Goal: Task Accomplishment & Management: Use online tool/utility

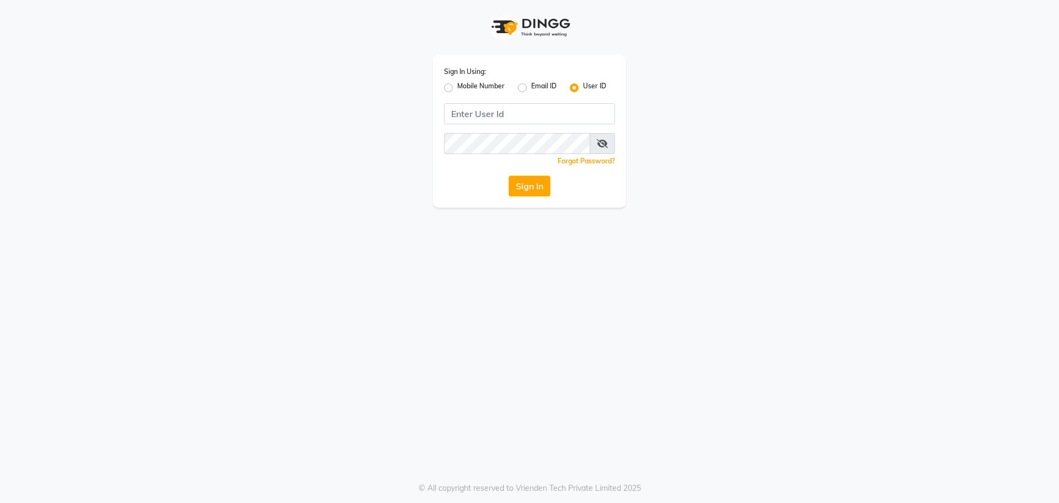
click at [457, 88] on label "Mobile Number" at bounding box center [480, 87] width 47 height 13
click at [457, 88] on input "Mobile Number" at bounding box center [460, 84] width 7 height 7
radio input "true"
radio input "false"
click at [542, 114] on input "Username" at bounding box center [548, 113] width 134 height 21
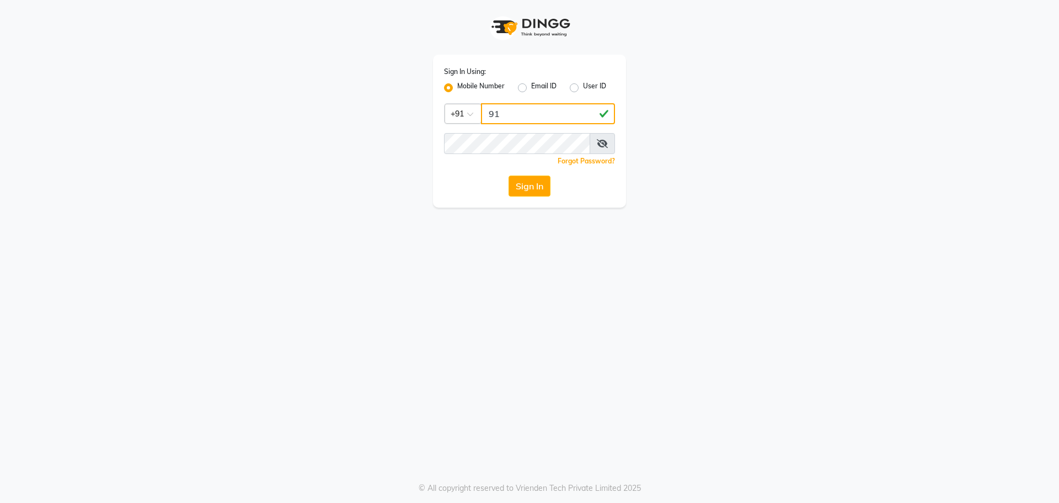
type input "9"
type input "9154979082"
click at [509, 175] on button "Sign In" at bounding box center [530, 185] width 42 height 21
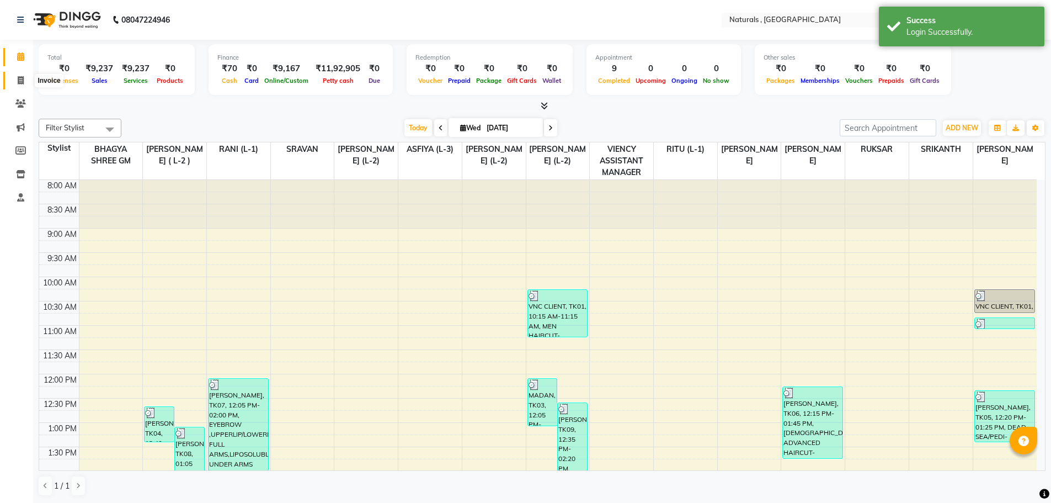
click at [23, 79] on icon at bounding box center [21, 80] width 6 height 8
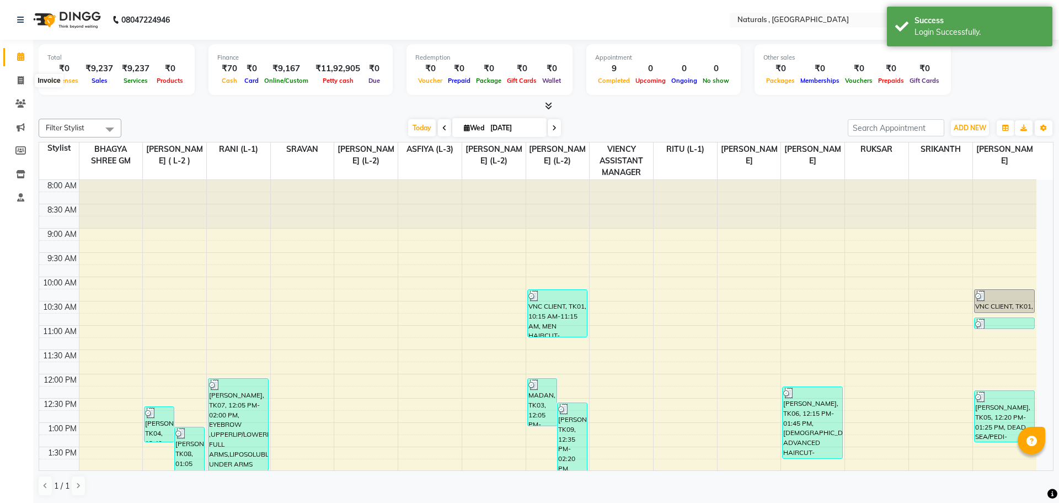
select select "service"
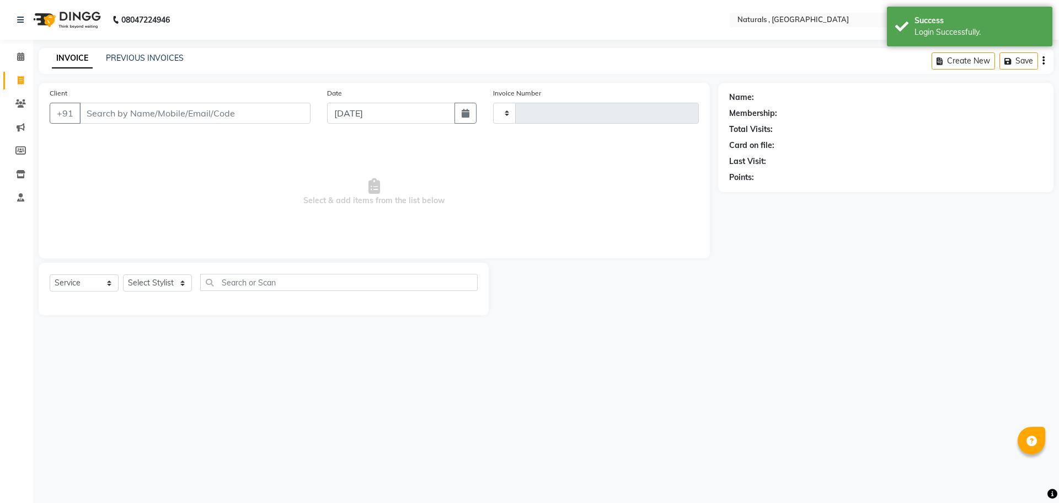
type input "3669"
select select "5818"
click at [160, 281] on select "Select Stylist" at bounding box center [157, 282] width 69 height 17
select select "86727"
click at [123, 274] on select "Select Stylist ASFIYA (L-3) BHAGYA SHREE GM [PERSON_NAME] (L-2) [PERSON_NAME] (…" at bounding box center [164, 282] width 83 height 17
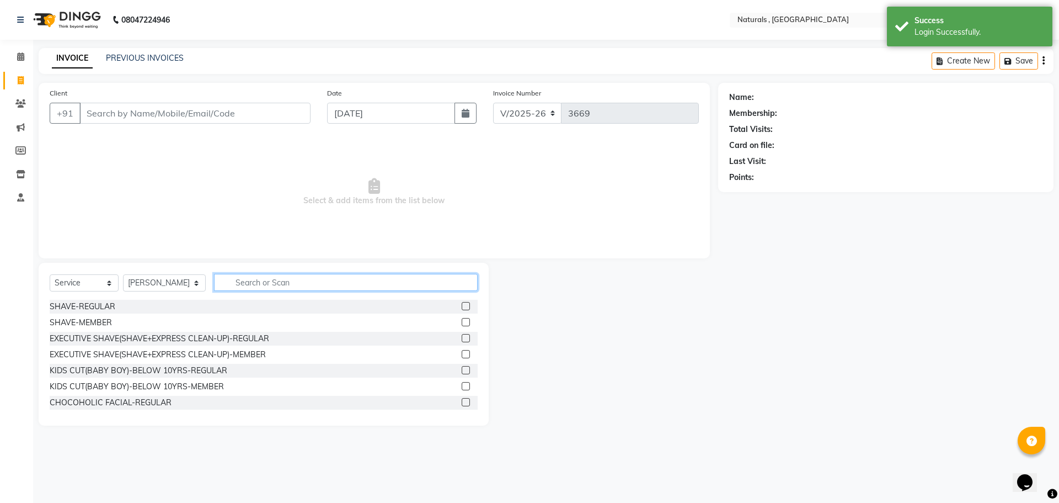
click at [256, 287] on input "text" at bounding box center [346, 282] width 264 height 17
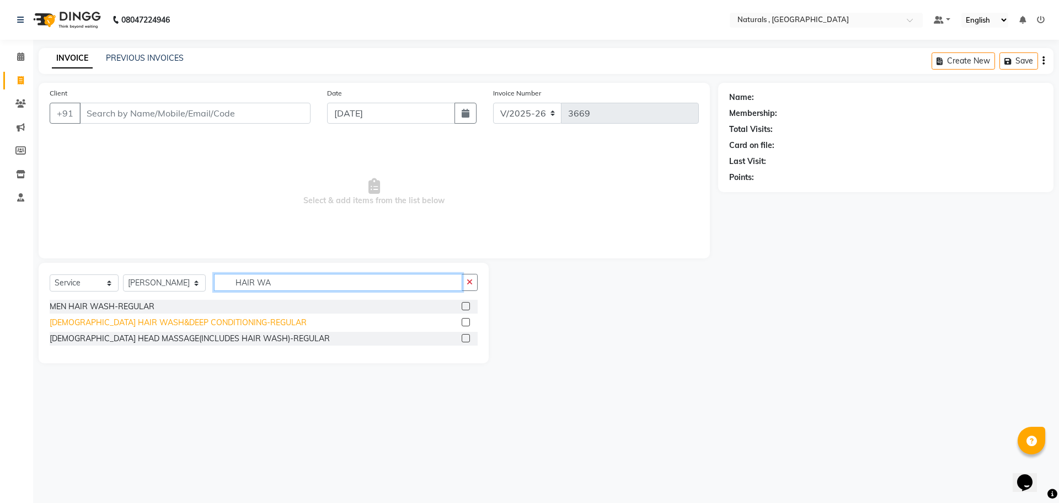
type input "HAIR WA"
click at [210, 321] on div "[DEMOGRAPHIC_DATA] HAIR WASH&DEEP CONDITIONING-REGULAR" at bounding box center [178, 323] width 257 height 12
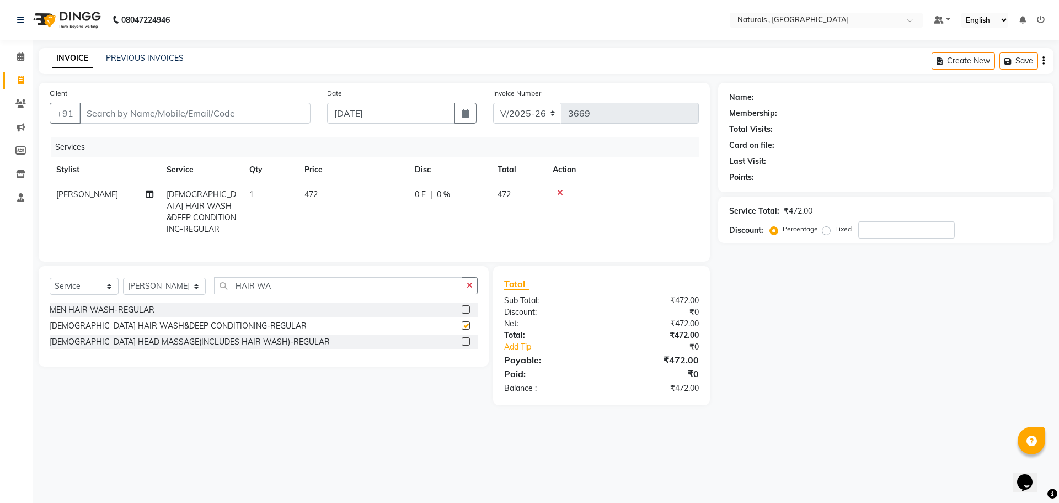
checkbox input "false"
click at [294, 284] on input "HAIR WA" at bounding box center [338, 285] width 249 height 17
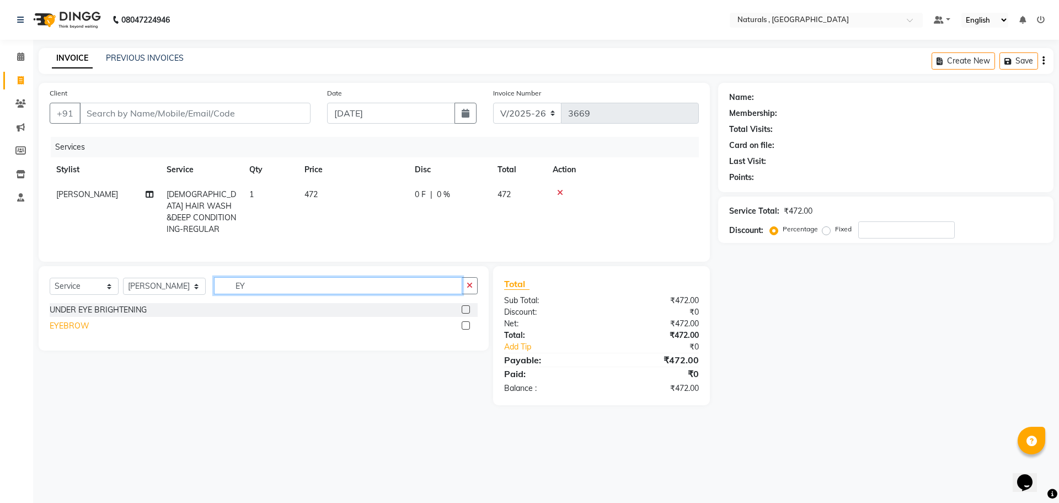
type input "EY"
click at [78, 325] on div "EYEBROW" at bounding box center [70, 326] width 40 height 12
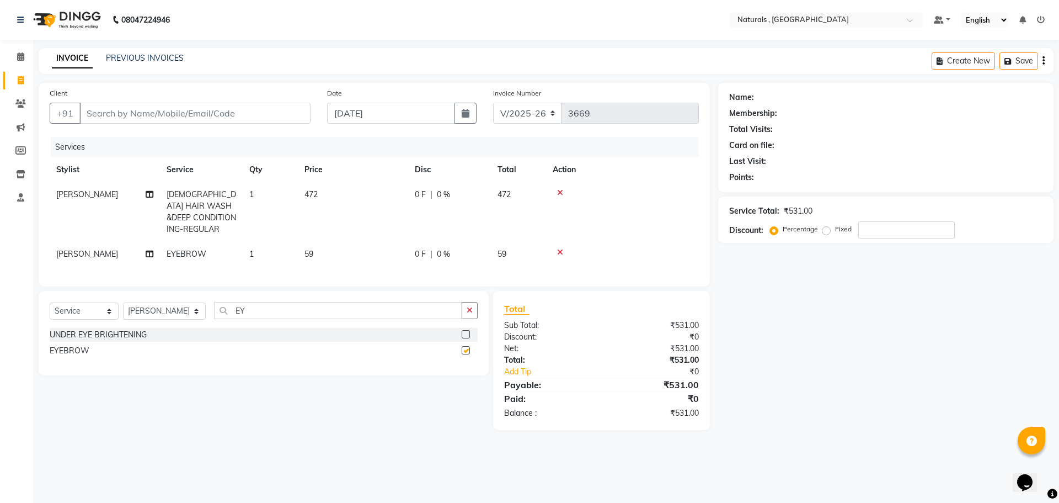
checkbox input "false"
click at [322, 244] on td "59" at bounding box center [353, 254] width 110 height 25
select select "86727"
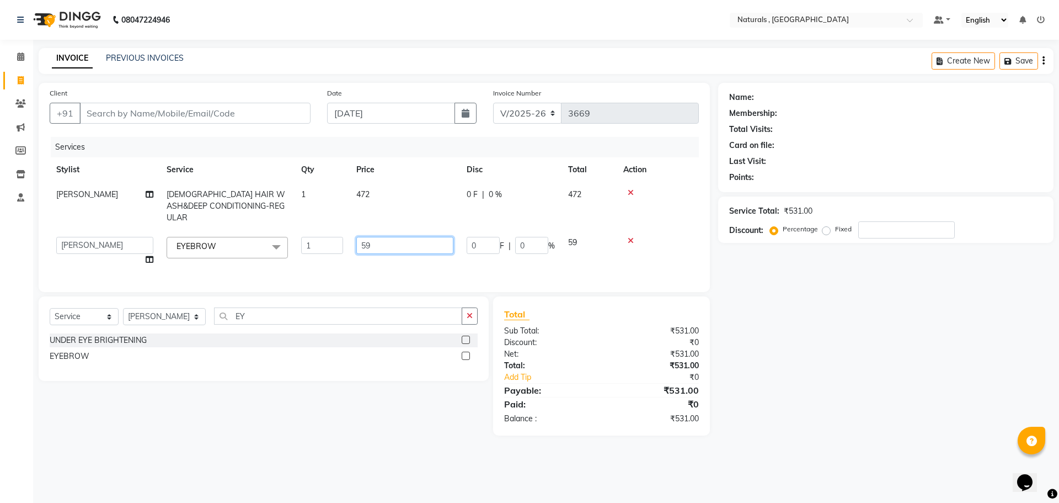
click at [382, 240] on input "59" at bounding box center [404, 245] width 97 height 17
type input "5"
type input "70"
click at [823, 350] on div "Name: Membership: Total Visits: Card on file: Last Visit: Points: Service Total…" at bounding box center [890, 259] width 344 height 353
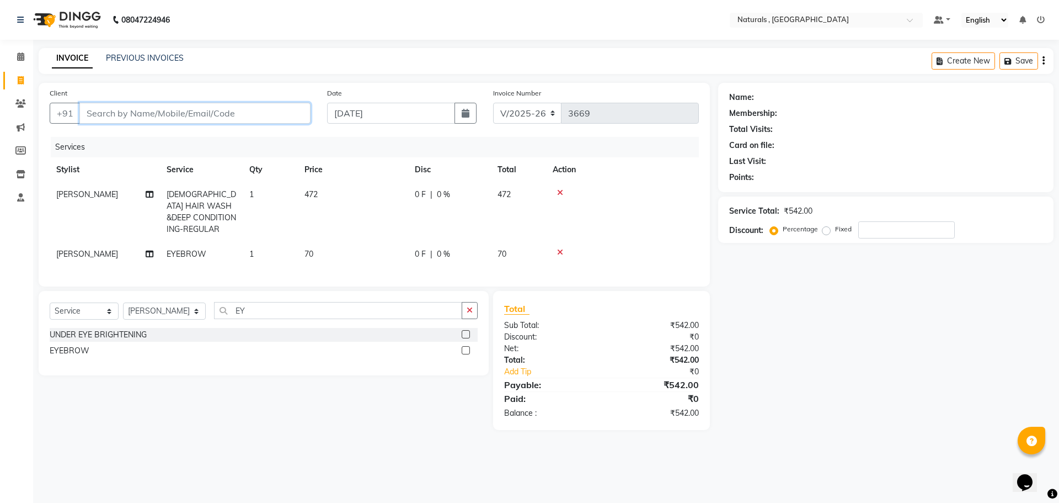
click at [205, 116] on input "Client" at bounding box center [194, 113] width 231 height 21
type input "9"
type input "0"
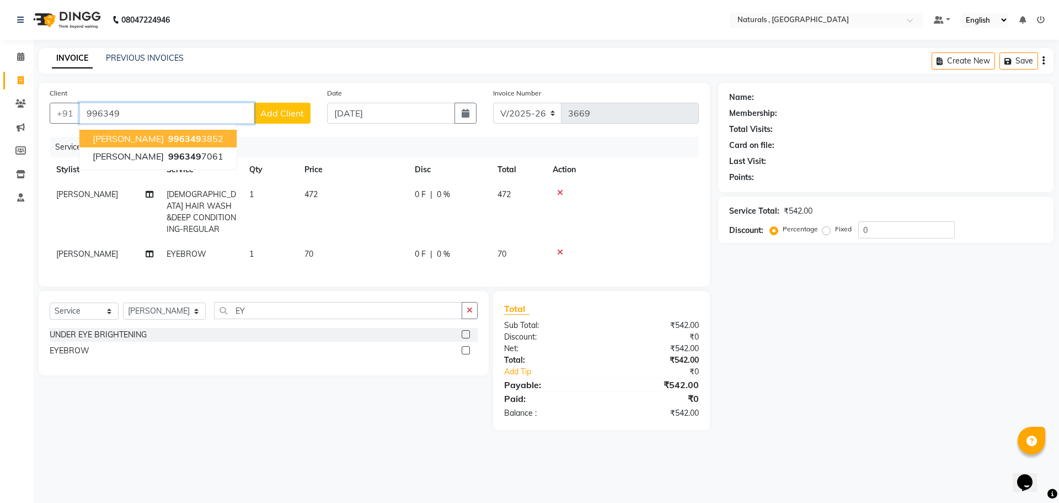
click at [166, 140] on ngb-highlight "996349 3852" at bounding box center [194, 138] width 57 height 11
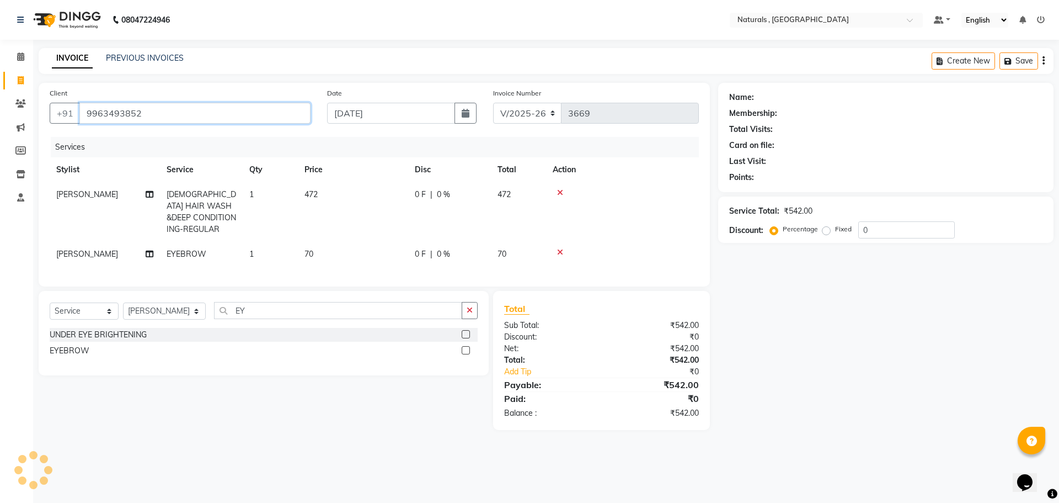
type input "9963493852"
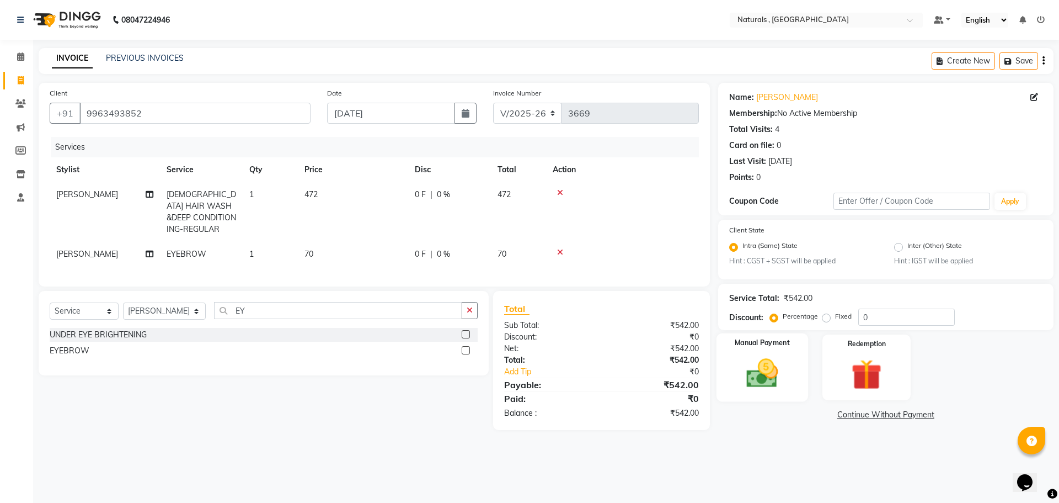
click at [775, 377] on img at bounding box center [762, 373] width 51 height 36
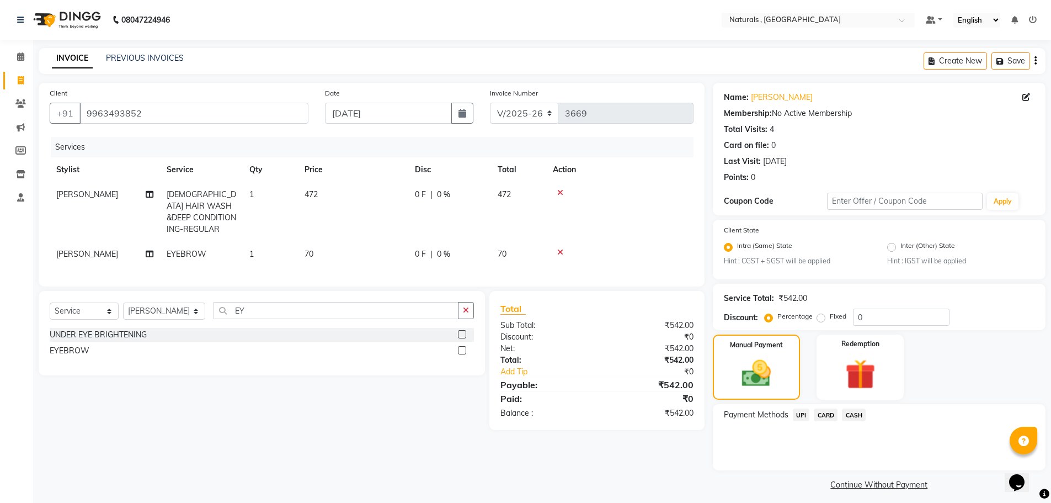
click at [825, 413] on span "CARD" at bounding box center [826, 414] width 24 height 13
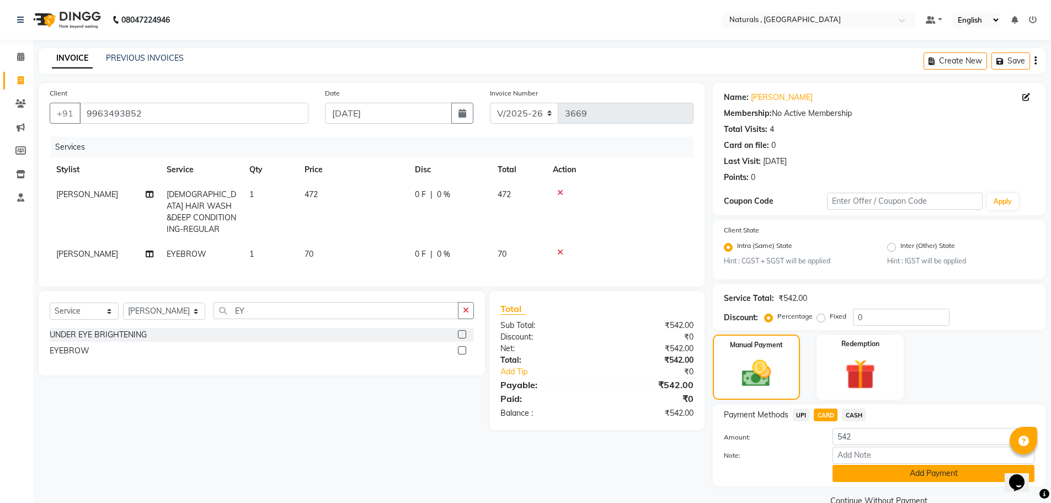
click at [876, 477] on button "Add Payment" at bounding box center [934, 473] width 202 height 17
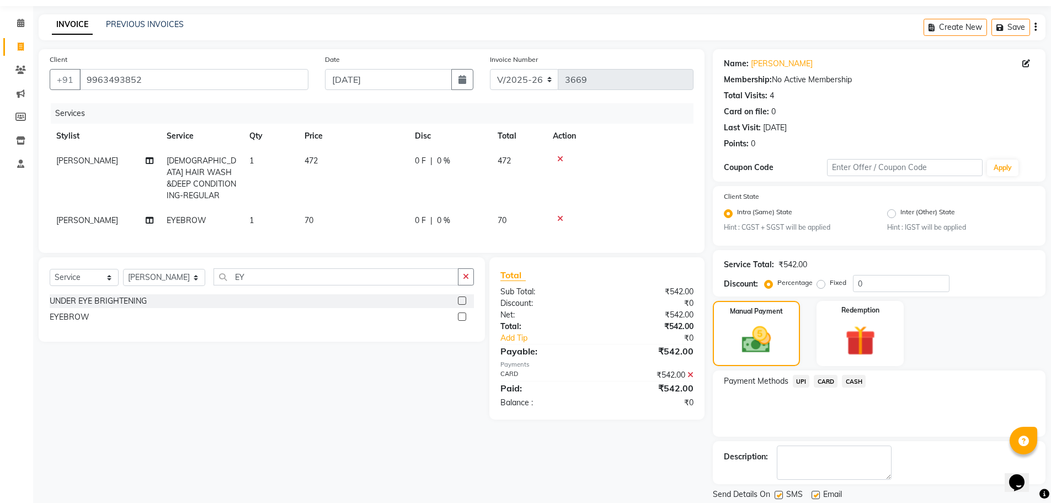
scroll to position [69, 0]
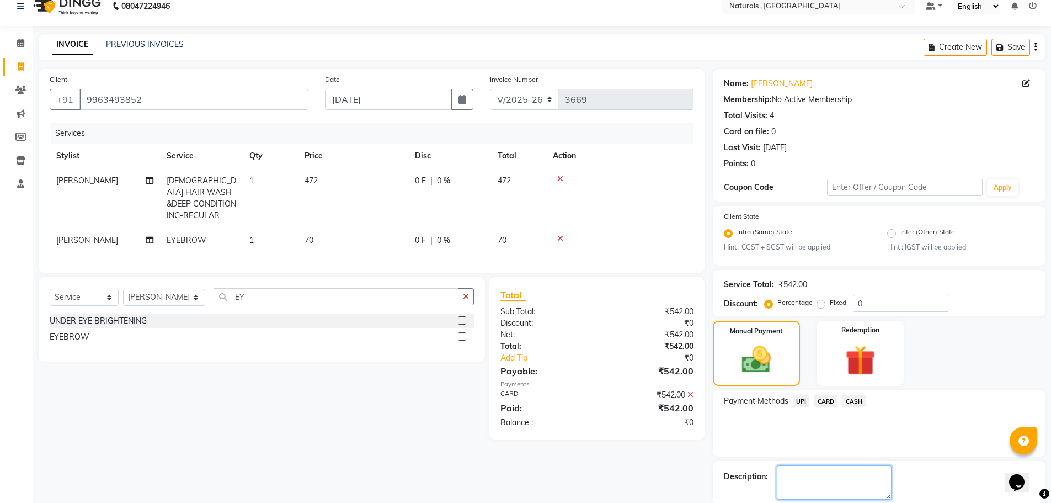
click at [876, 477] on textarea at bounding box center [834, 482] width 115 height 34
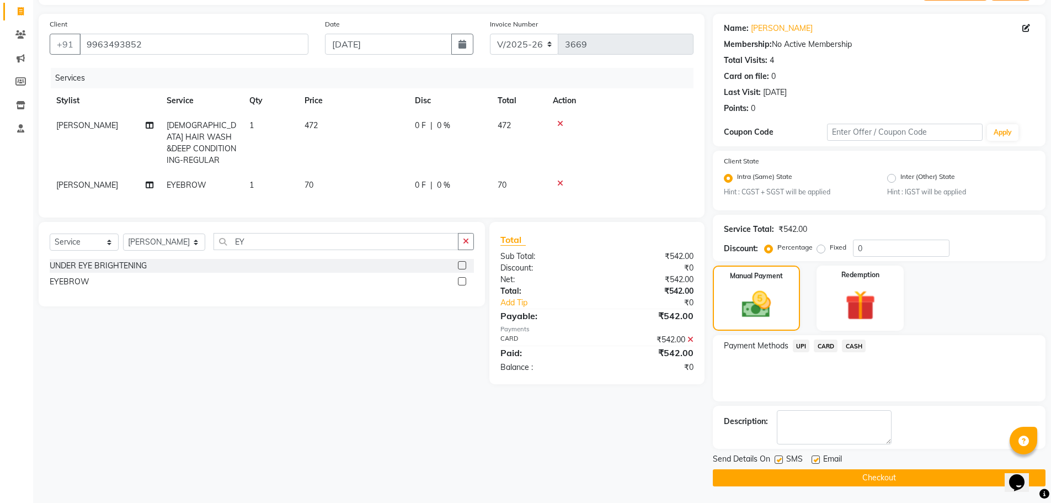
click at [876, 477] on button "Checkout" at bounding box center [879, 477] width 333 height 17
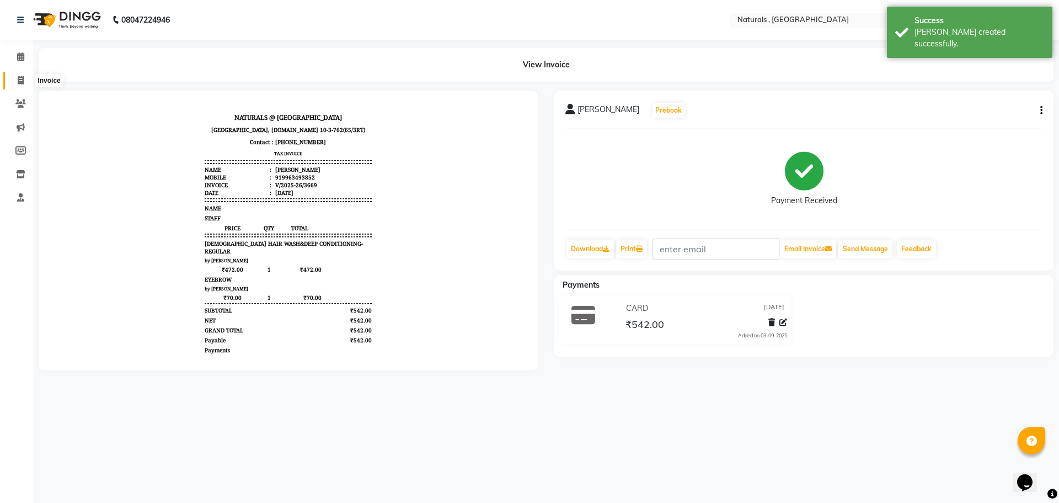
drag, startPoint x: 19, startPoint y: 78, endPoint x: 65, endPoint y: 78, distance: 45.8
click at [19, 78] on icon at bounding box center [21, 80] width 6 height 8
select select "service"
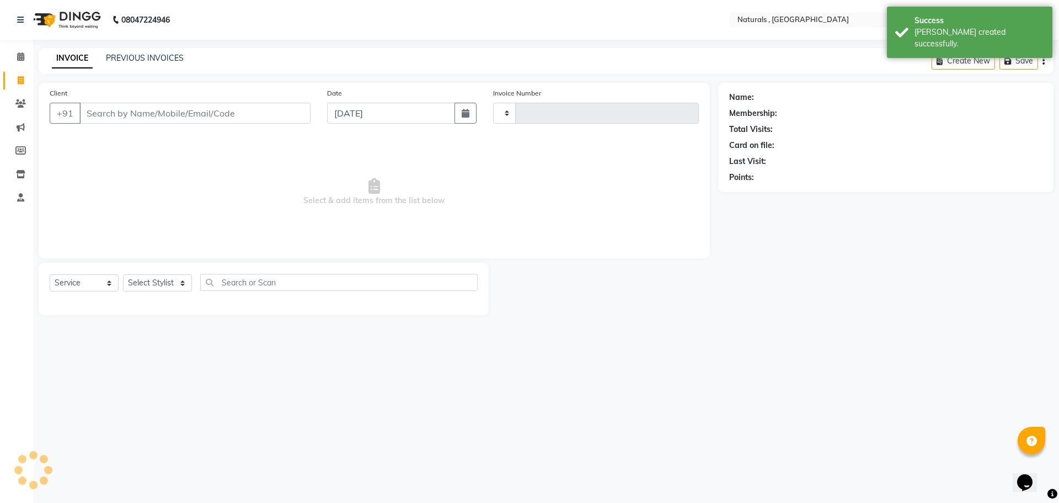
type input "3670"
select select "5818"
click at [158, 59] on link "PREVIOUS INVOICES" at bounding box center [145, 58] width 78 height 10
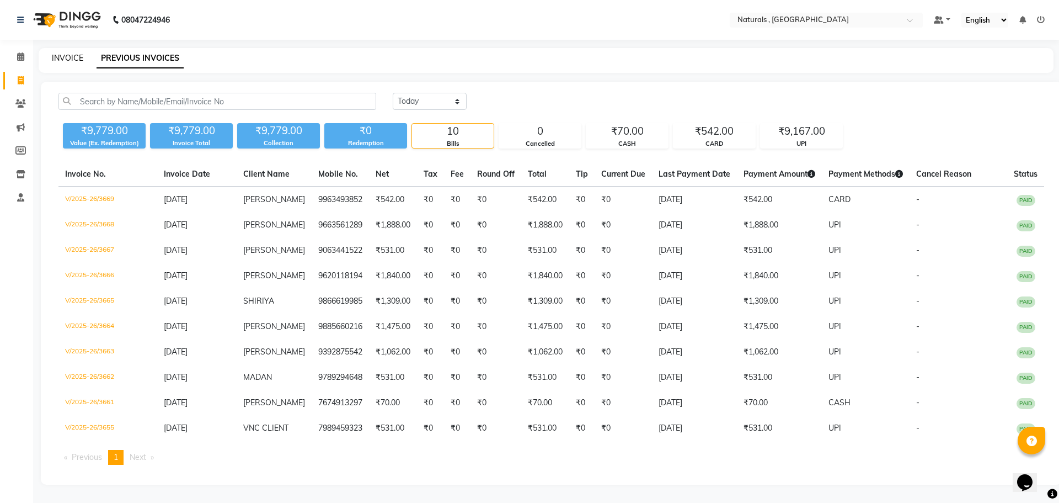
click at [58, 60] on link "INVOICE" at bounding box center [67, 58] width 31 height 10
select select "5818"
select select "service"
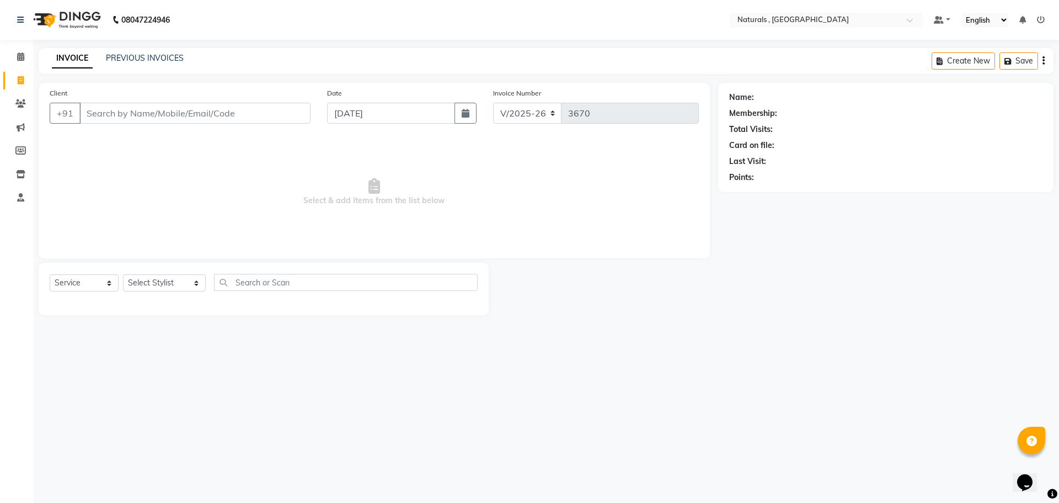
click at [95, 115] on input "Client" at bounding box center [194, 113] width 231 height 21
type input "8074973026"
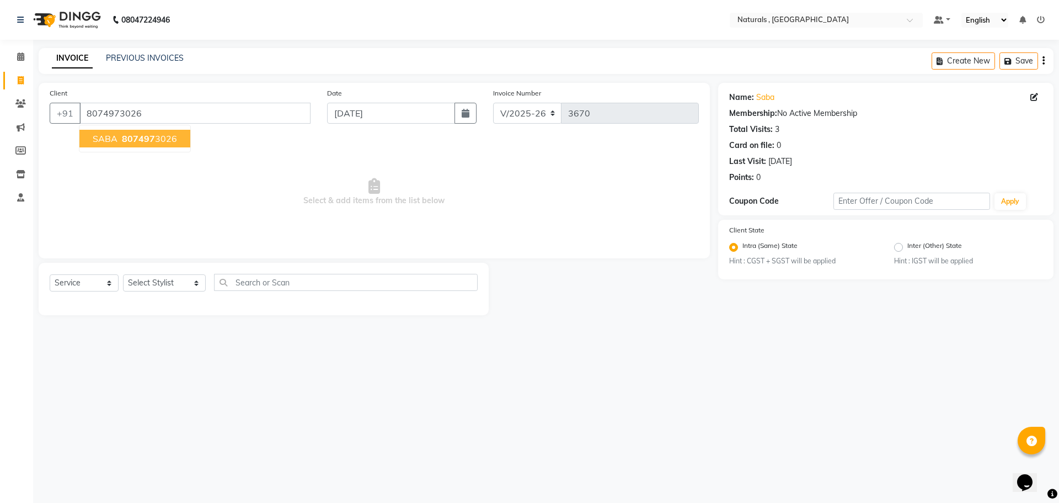
click at [120, 140] on ngb-highlight "807497 3026" at bounding box center [148, 138] width 57 height 11
click at [179, 280] on select "Select Stylist ASFIYA (L-3) BHAGYA SHREE GM [PERSON_NAME] (L-2) [PERSON_NAME] (…" at bounding box center [164, 282] width 83 height 17
select select "40710"
click at [123, 274] on select "Select Stylist ASFIYA (L-3) BHAGYA SHREE GM [PERSON_NAME] (L-2) [PERSON_NAME] (…" at bounding box center [164, 282] width 83 height 17
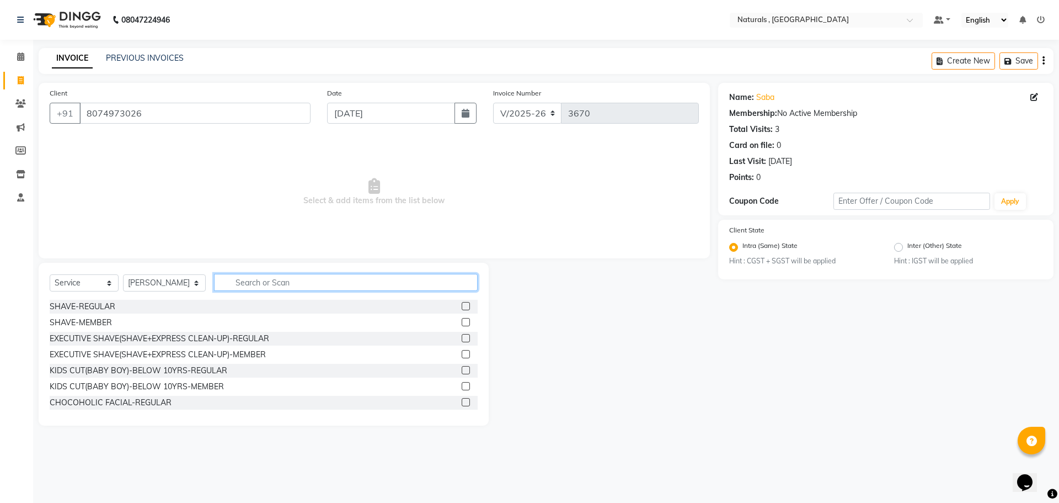
click at [266, 281] on input "text" at bounding box center [346, 282] width 264 height 17
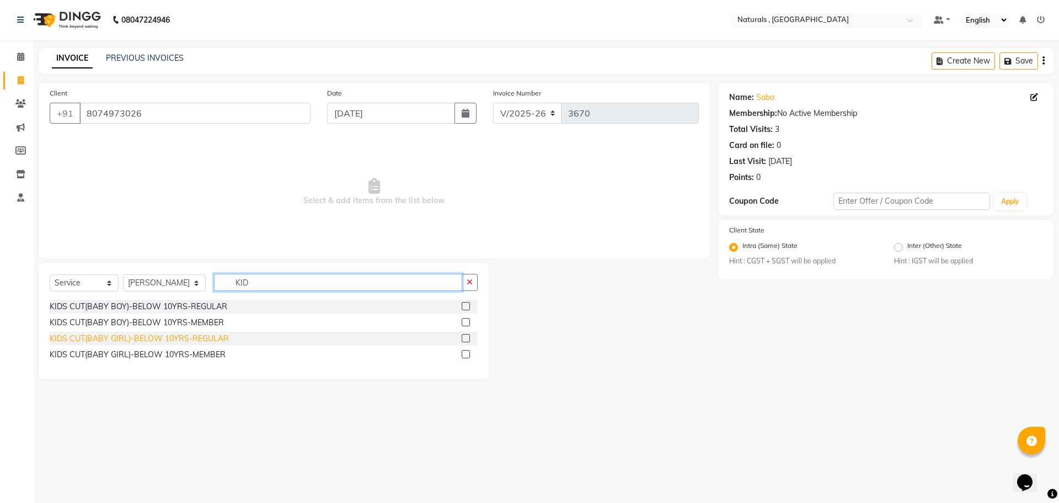
type input "KID"
click at [220, 339] on div "KIDS CUT(BABY GIRL)-BELOW 10YRS-REGULAR" at bounding box center [139, 339] width 179 height 12
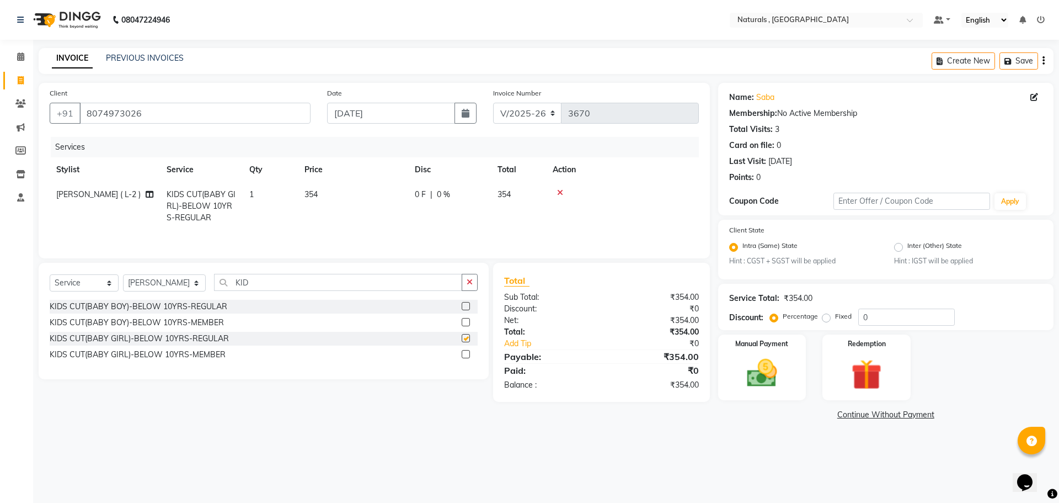
checkbox input "false"
click at [186, 278] on select "Select Stylist ASFIYA (L-3) BHAGYA SHREE GM [PERSON_NAME] (L-2) [PERSON_NAME] (…" at bounding box center [164, 282] width 83 height 17
select select "57907"
click at [123, 274] on select "Select Stylist ASFIYA (L-3) BHAGYA SHREE GM [PERSON_NAME] (L-2) [PERSON_NAME] (…" at bounding box center [164, 282] width 83 height 17
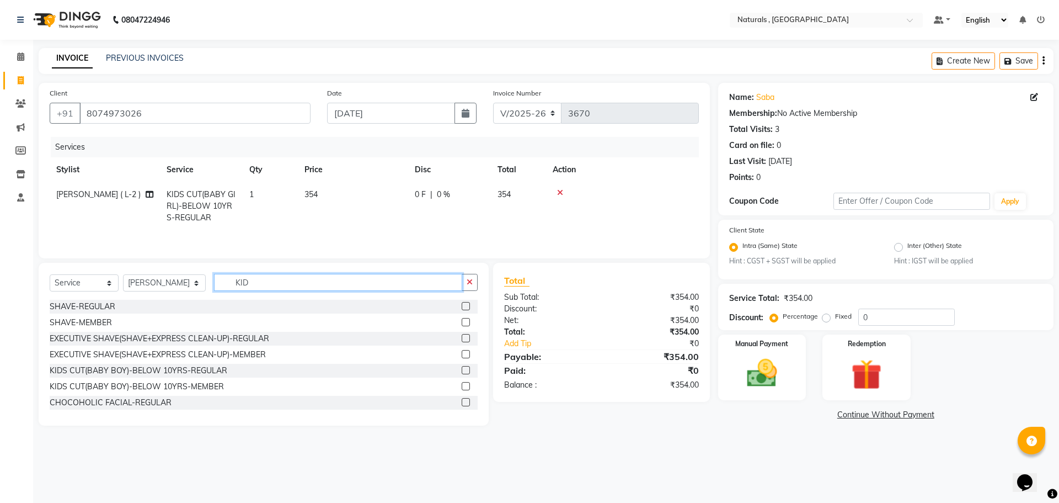
click at [260, 278] on input "KID" at bounding box center [338, 282] width 249 height 17
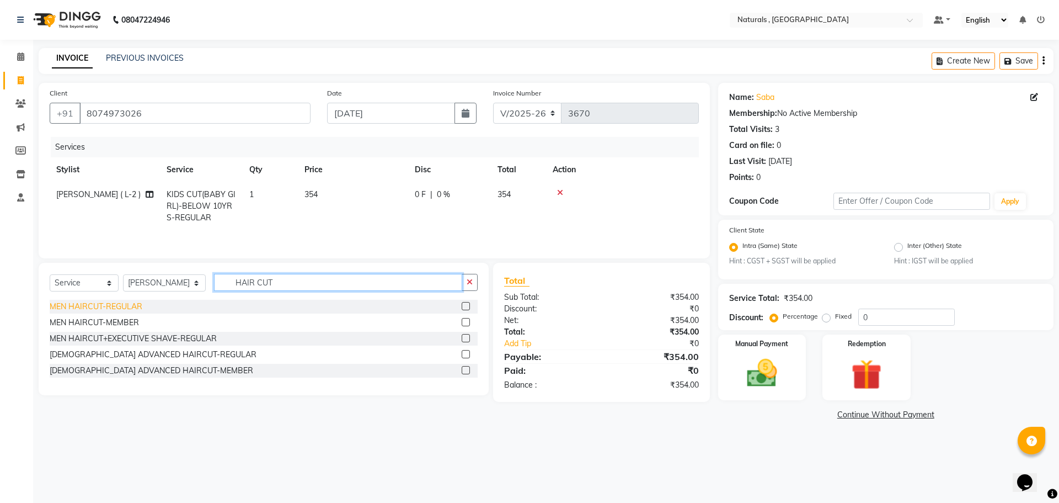
type input "HAIR CUT"
click at [109, 305] on div "MEN HAIRCUT-REGULAR" at bounding box center [96, 307] width 93 height 12
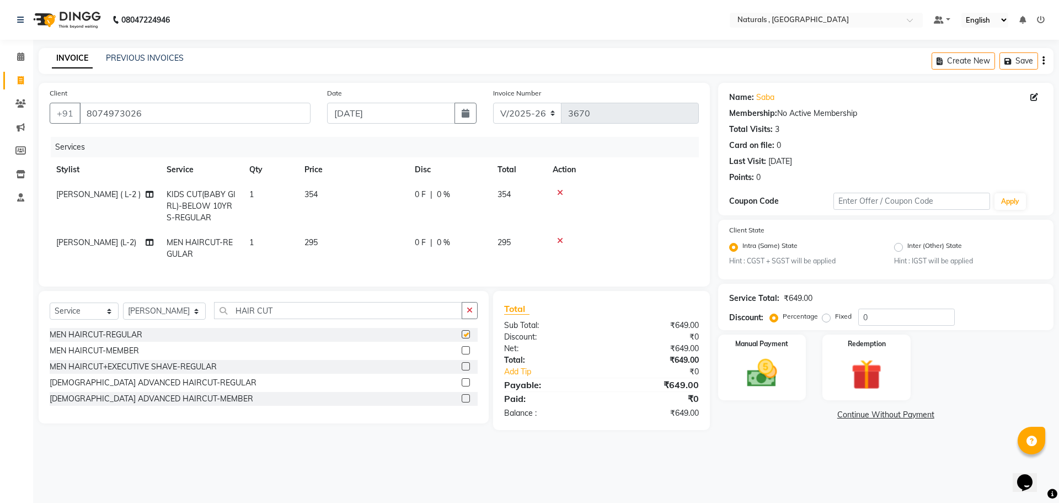
checkbox input "false"
click at [274, 318] on input "HAIR CUT" at bounding box center [338, 310] width 249 height 17
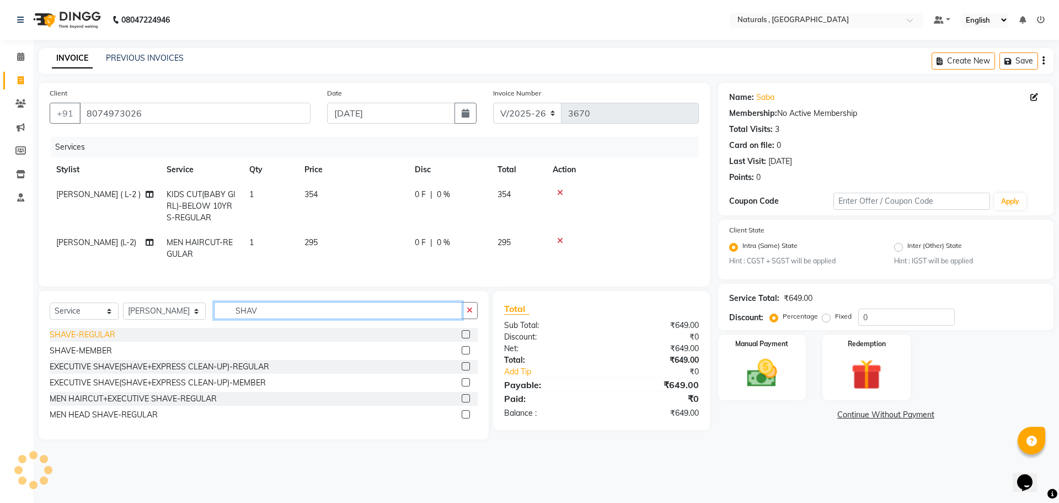
type input "SHAV"
click at [104, 340] on div "SHAVE-REGULAR" at bounding box center [83, 335] width 66 height 12
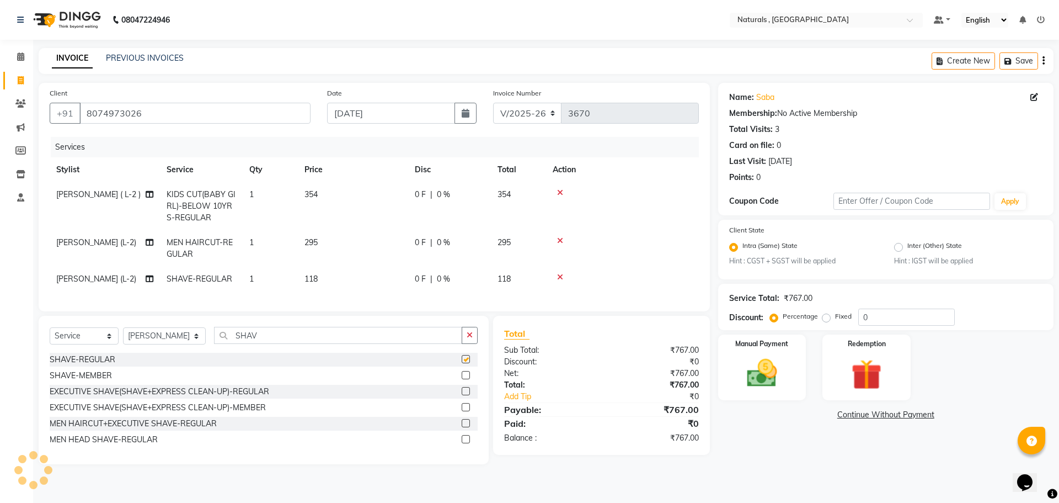
checkbox input "false"
click at [312, 282] on span "118" at bounding box center [311, 279] width 13 height 10
select select "57907"
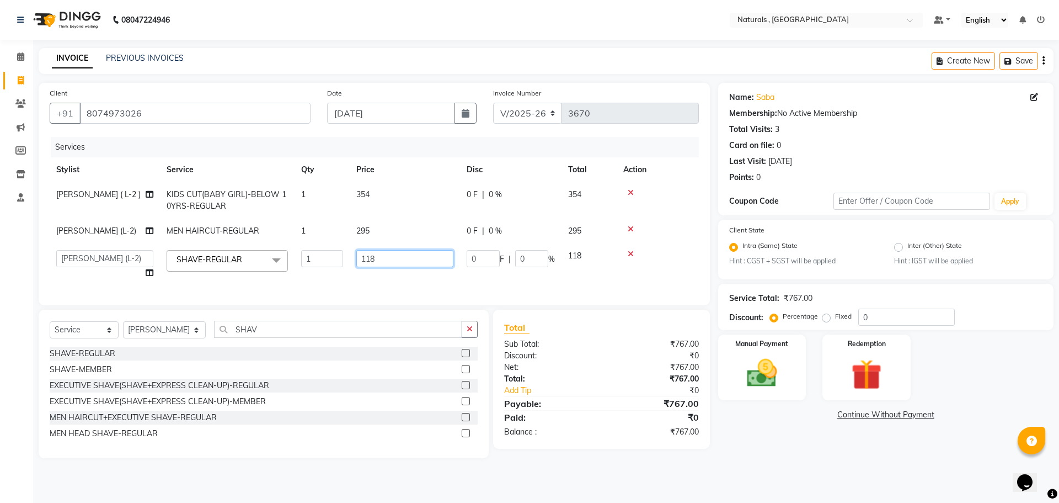
click at [390, 256] on input "118" at bounding box center [404, 258] width 97 height 17
type input "1"
type input "300"
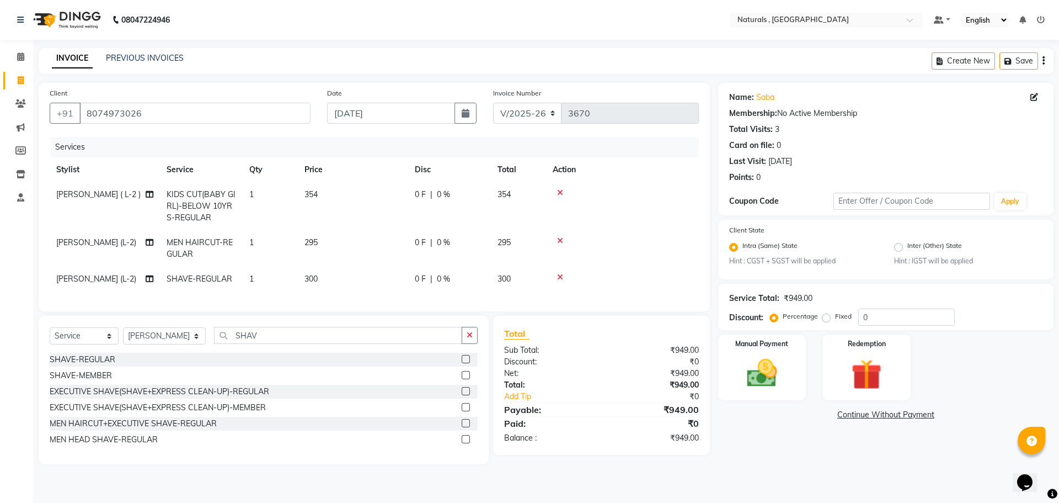
click at [756, 446] on div "Name: Saba Membership: No Active Membership Total Visits: 3 Card on file: 0 Las…" at bounding box center [890, 273] width 344 height 381
click at [773, 457] on div "Name: Saba Membership: No Active Membership Total Visits: 3 Card on file: 0 Las…" at bounding box center [890, 273] width 344 height 381
click at [769, 368] on img at bounding box center [762, 373] width 51 height 36
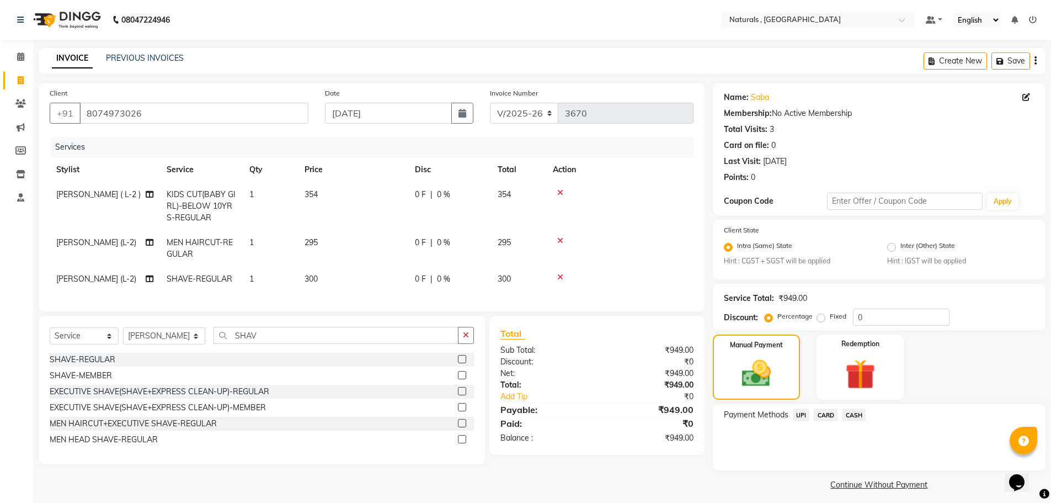
click at [802, 414] on span "UPI" at bounding box center [801, 414] width 17 height 13
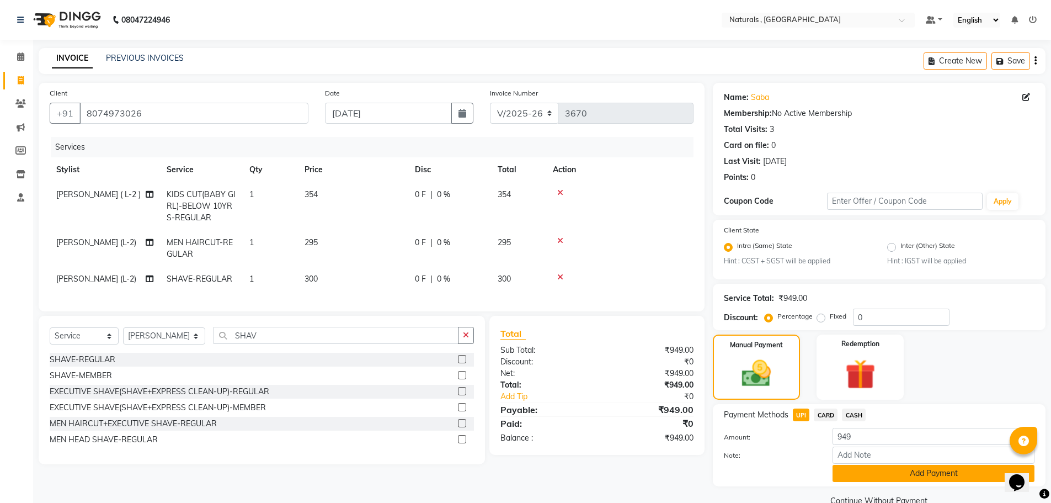
click at [860, 469] on button "Add Payment" at bounding box center [934, 473] width 202 height 17
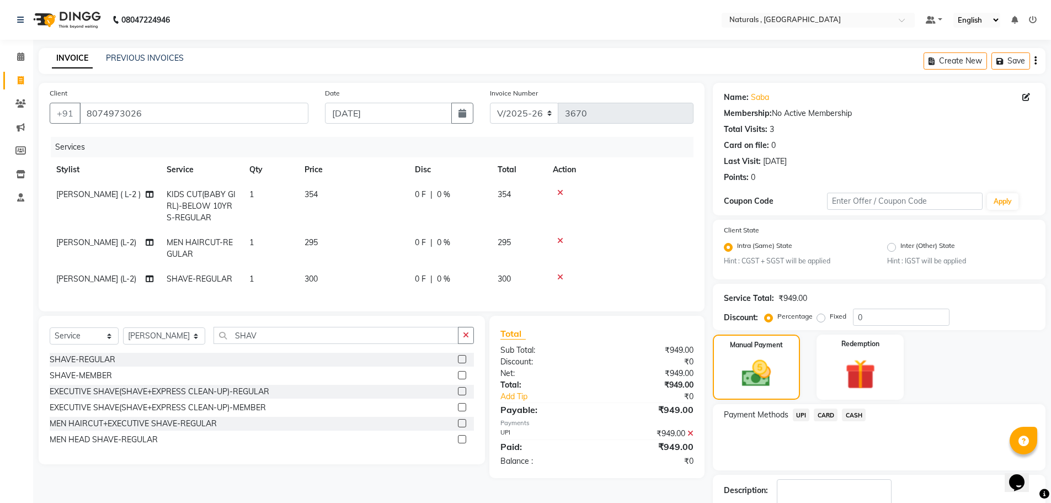
scroll to position [69, 0]
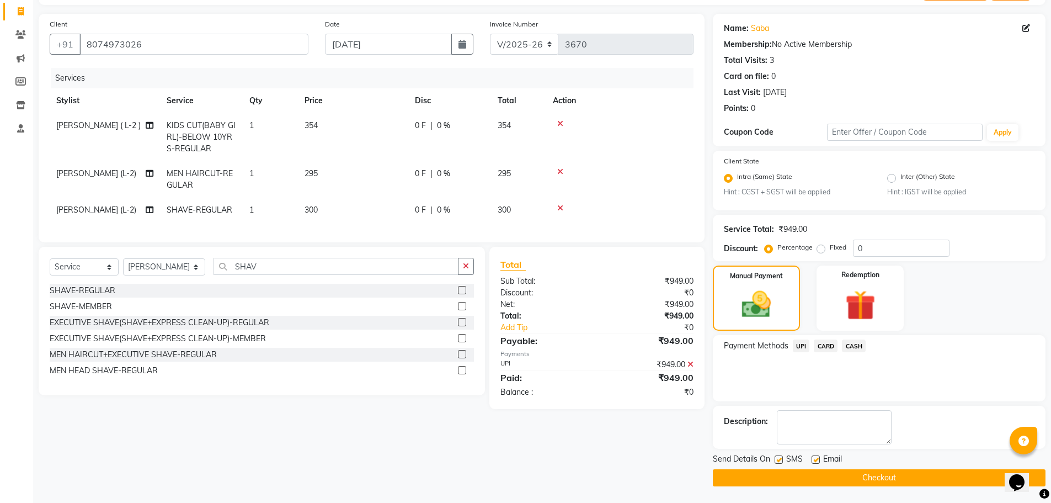
click at [860, 471] on button "Checkout" at bounding box center [879, 477] width 333 height 17
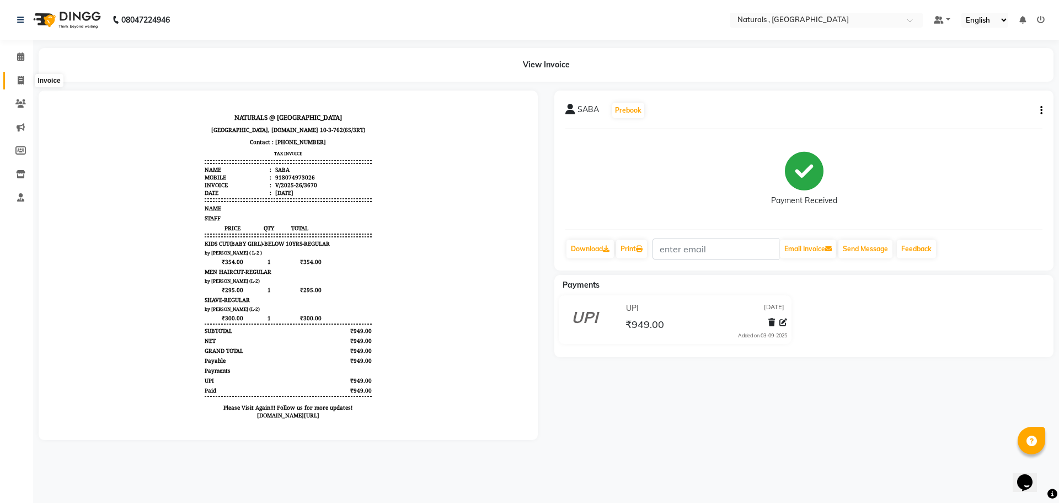
click at [25, 76] on span at bounding box center [20, 80] width 19 height 13
select select "service"
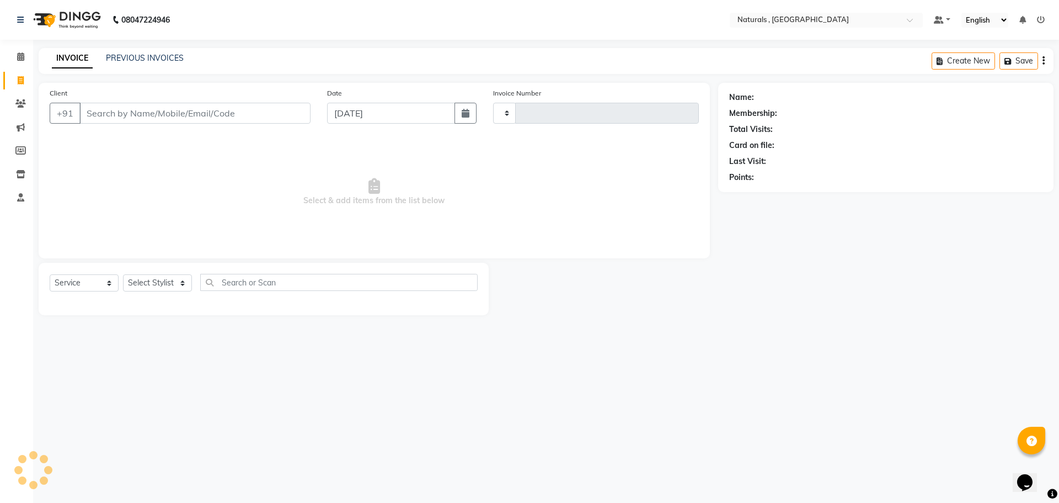
type input "3671"
select select "5818"
click at [139, 55] on link "PREVIOUS INVOICES" at bounding box center [145, 58] width 78 height 10
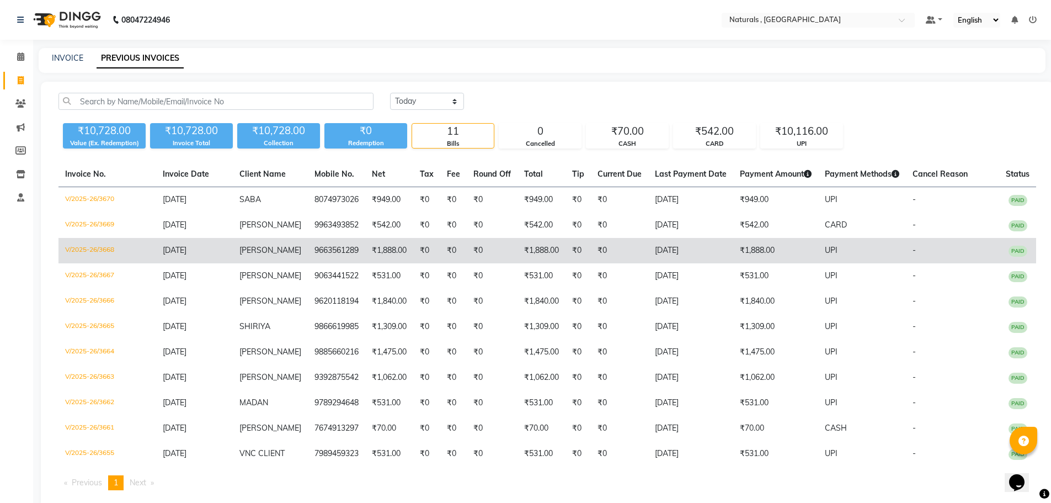
click at [103, 249] on td "V/2025-26/3668" at bounding box center [107, 250] width 98 height 25
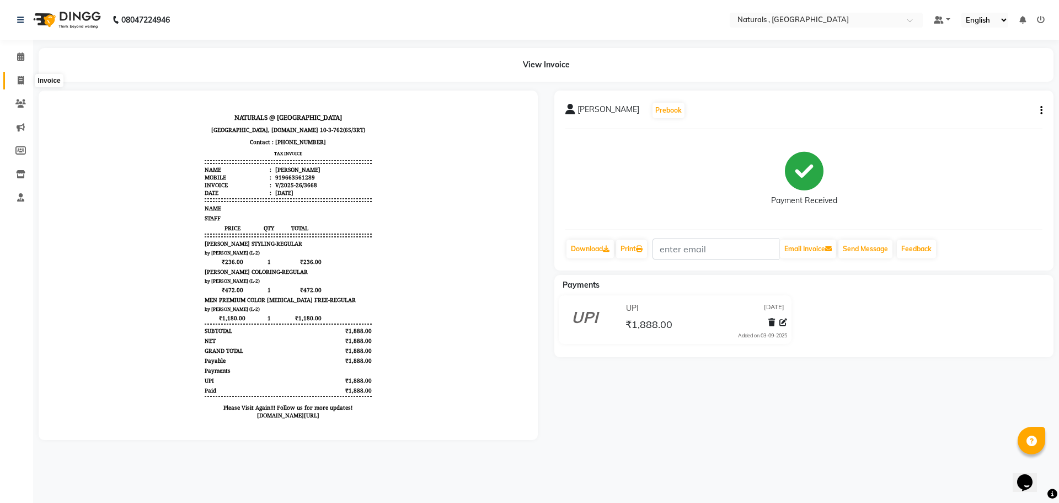
click at [25, 80] on span at bounding box center [20, 80] width 19 height 13
select select "service"
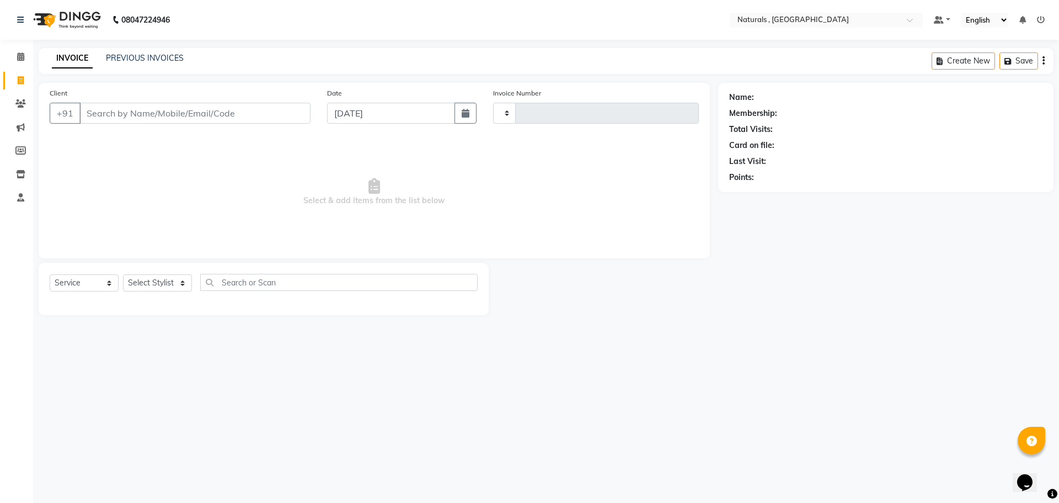
type input "3671"
select select "5818"
click at [138, 111] on input "Client" at bounding box center [194, 113] width 231 height 21
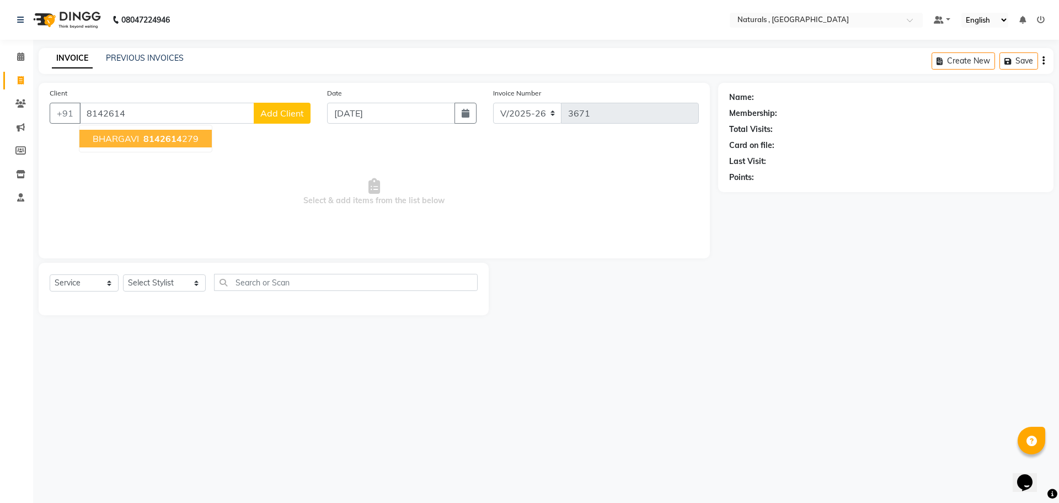
click at [158, 147] on button "[PERSON_NAME] 8142614 279" at bounding box center [145, 139] width 132 height 18
type input "8142614279"
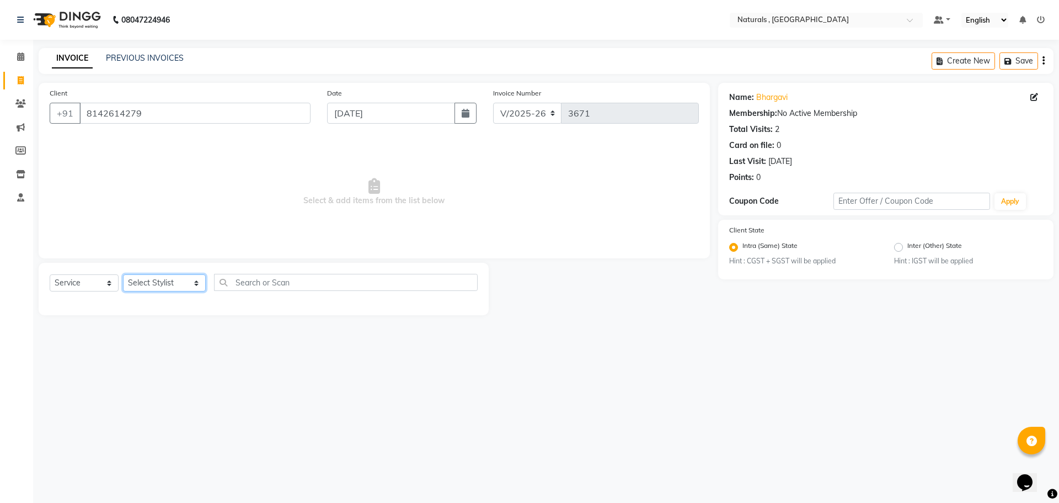
click at [189, 286] on select "Select Stylist ASFIYA (L-3) BHAGYA SHREE GM [PERSON_NAME] (L-2) [PERSON_NAME] (…" at bounding box center [164, 282] width 83 height 17
select select "40756"
click at [123, 274] on select "Select Stylist ASFIYA (L-3) BHAGYA SHREE GM [PERSON_NAME] (L-2) [PERSON_NAME] (…" at bounding box center [164, 282] width 83 height 17
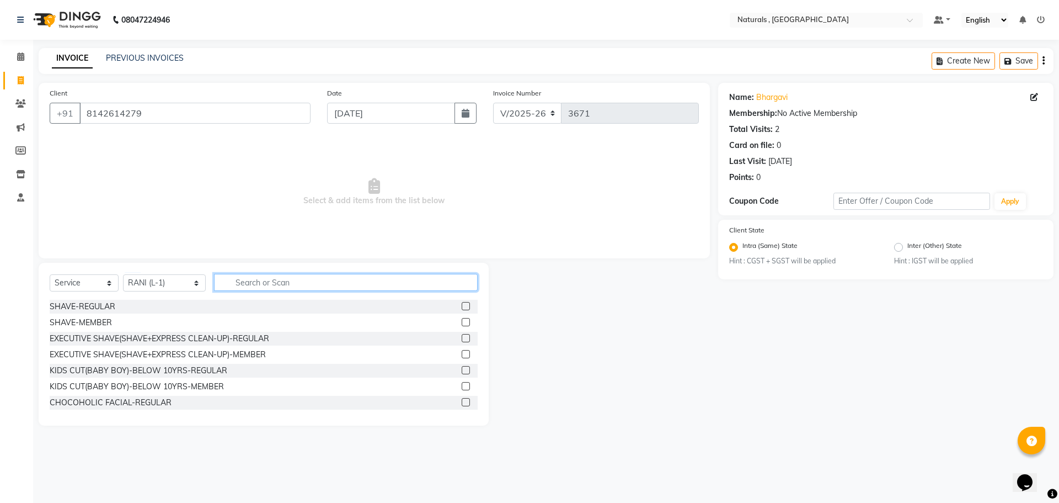
click at [278, 279] on input "text" at bounding box center [346, 282] width 264 height 17
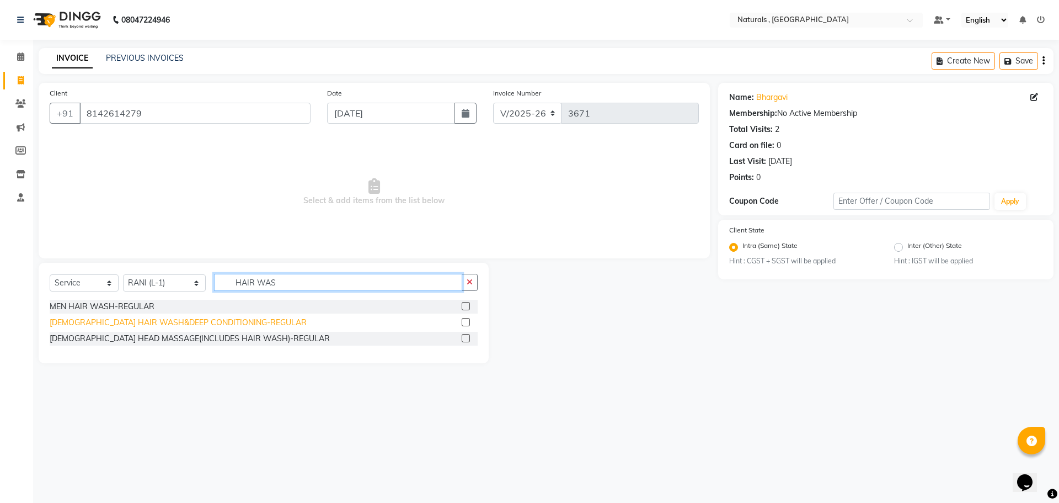
type input "HAIR WAS"
click at [226, 322] on div "[DEMOGRAPHIC_DATA] HAIR WASH&DEEP CONDITIONING-REGULAR" at bounding box center [178, 323] width 257 height 12
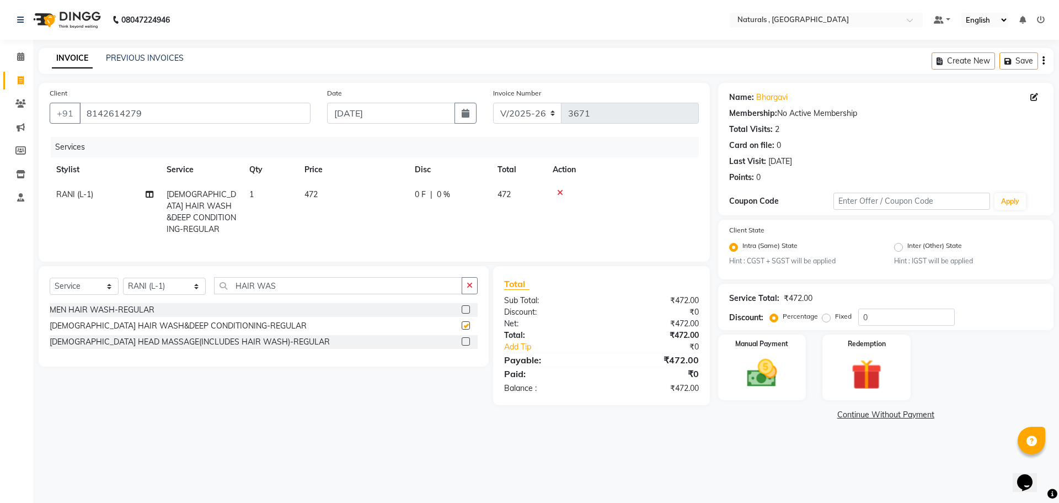
checkbox input "false"
click at [317, 201] on td "472" at bounding box center [353, 212] width 110 height 60
select select "40756"
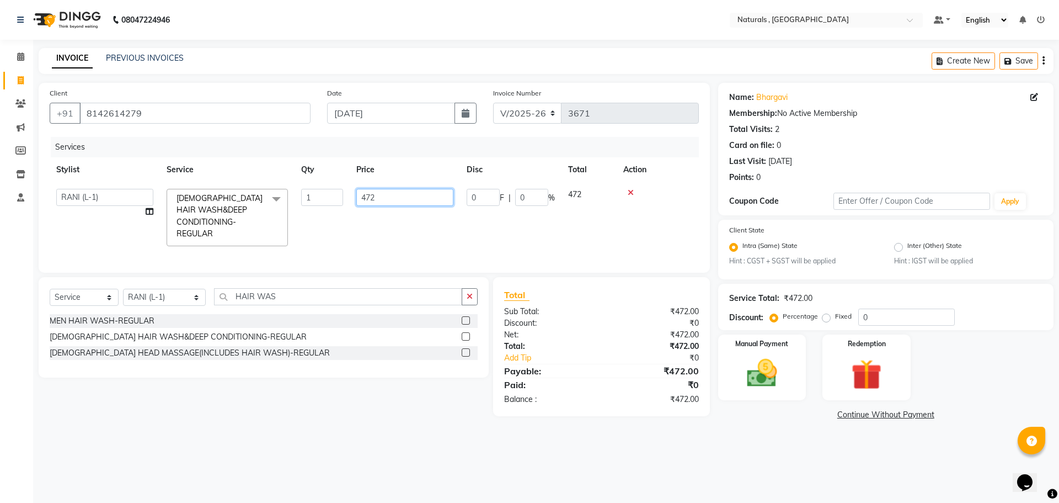
click at [390, 198] on input "472" at bounding box center [404, 197] width 97 height 17
type input "4"
type input "826"
click at [194, 425] on main "INVOICE PREVIOUS INVOICES Create New Save Client [PHONE_NUMBER] Date [DATE] Inv…" at bounding box center [546, 243] width 1026 height 391
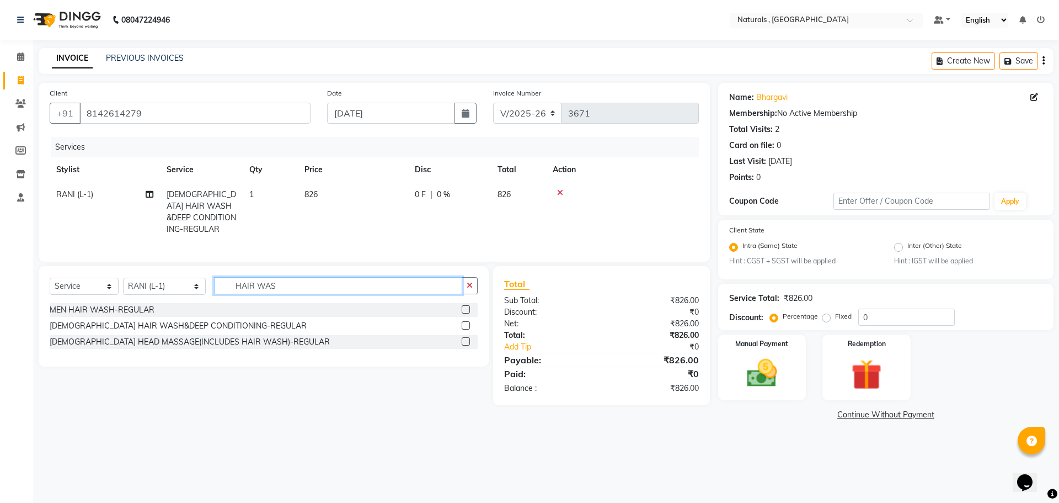
click at [301, 279] on input "HAIR WAS" at bounding box center [338, 285] width 249 height 17
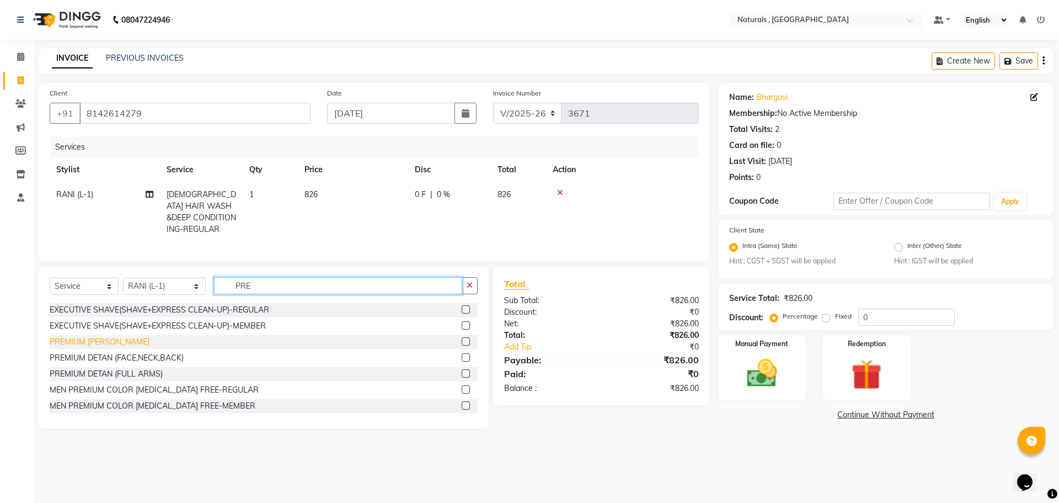
type input "PRE"
click at [110, 339] on div "PREMIUM [PERSON_NAME]" at bounding box center [100, 342] width 100 height 12
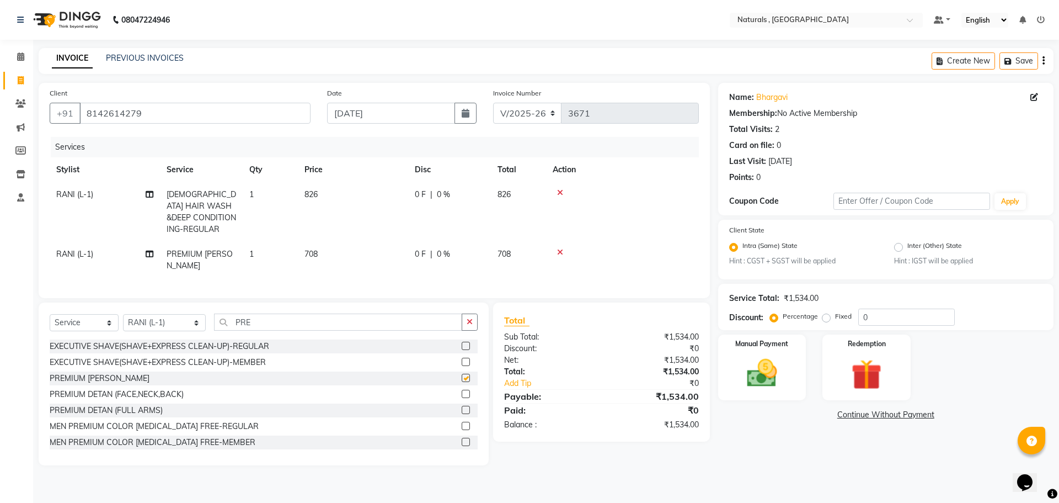
checkbox input "false"
click at [833, 478] on div "08047224946 Select Location × Naturals , Vijay Nagar Colony Default Panel My Pa…" at bounding box center [529, 251] width 1059 height 503
click at [787, 369] on img at bounding box center [762, 373] width 51 height 36
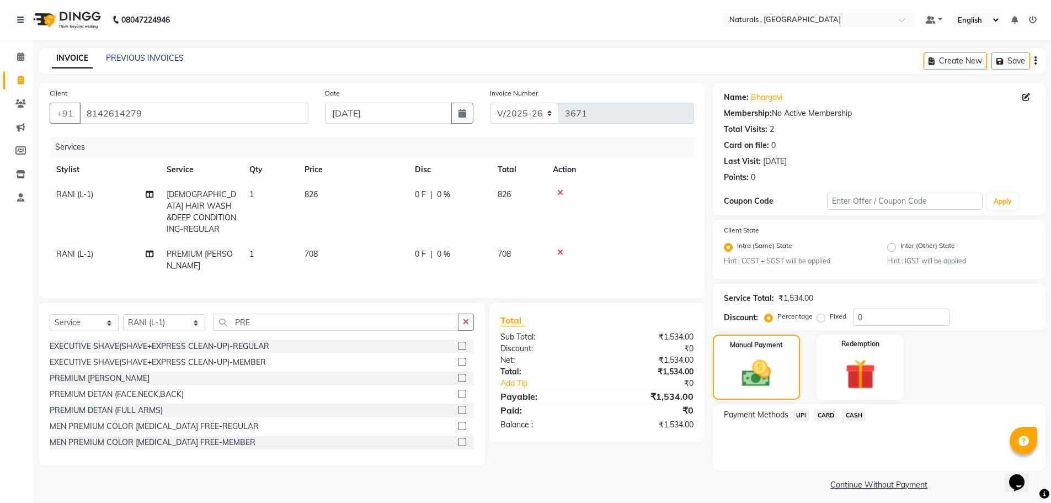
click at [803, 417] on span "UPI" at bounding box center [801, 414] width 17 height 13
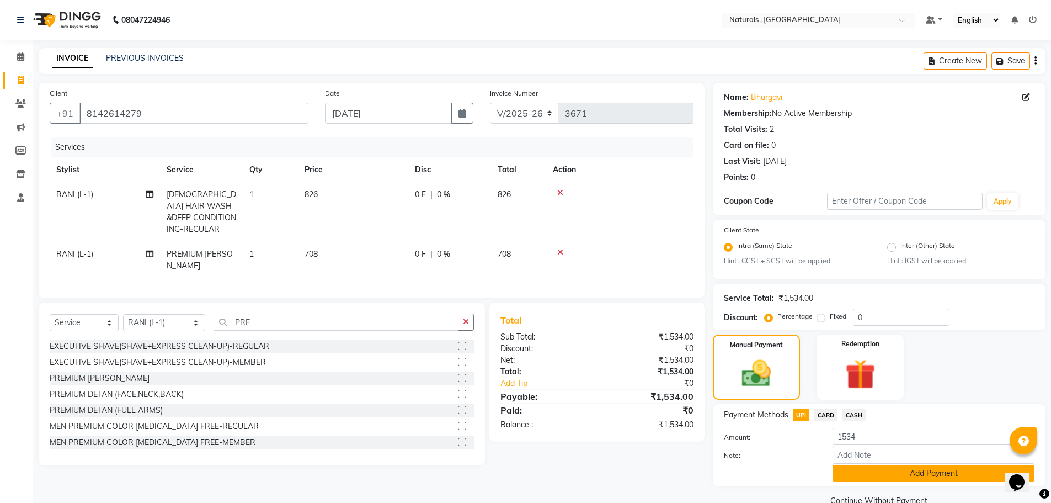
click at [870, 472] on button "Add Payment" at bounding box center [934, 473] width 202 height 17
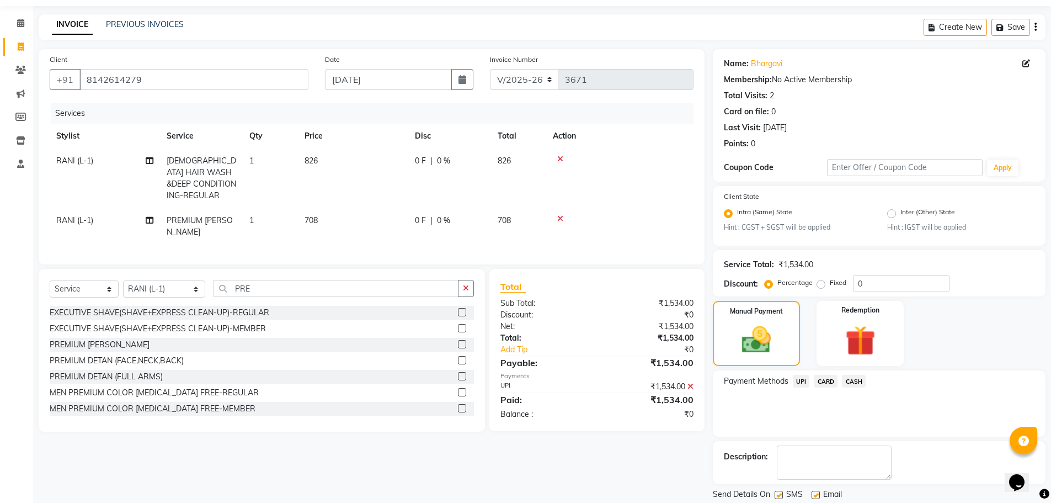
scroll to position [69, 0]
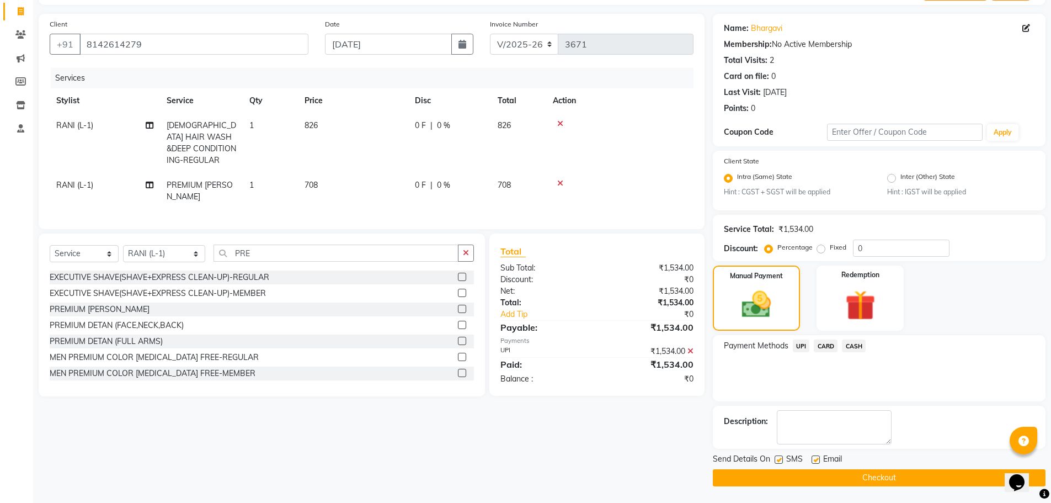
click at [870, 472] on button "Checkout" at bounding box center [879, 477] width 333 height 17
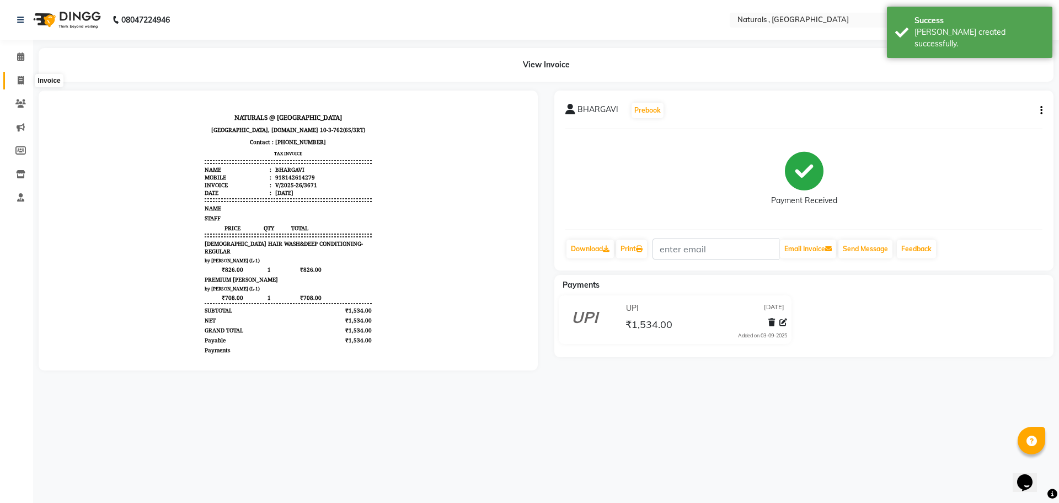
click at [21, 81] on icon at bounding box center [21, 80] width 6 height 8
select select "5818"
select select "service"
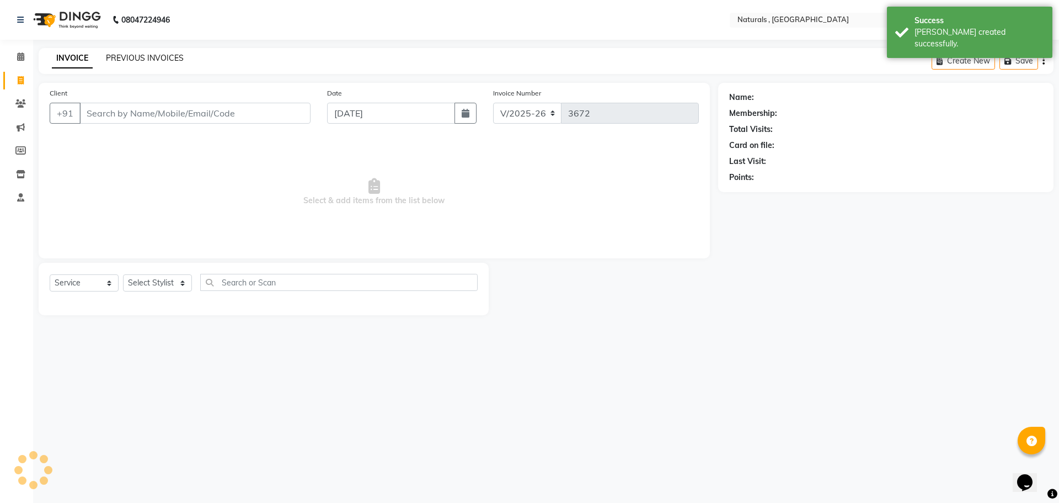
click at [126, 59] on link "PREVIOUS INVOICES" at bounding box center [145, 58] width 78 height 10
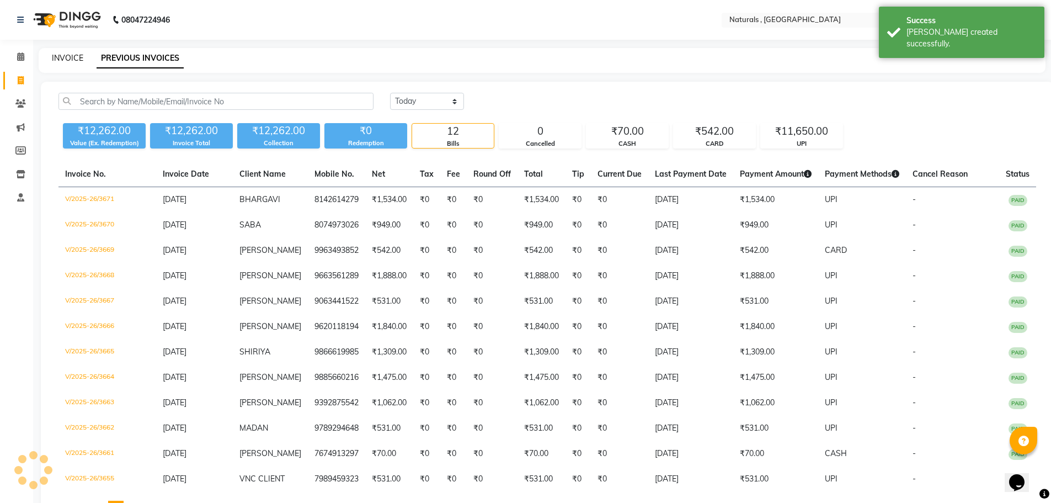
click at [72, 61] on link "INVOICE" at bounding box center [67, 58] width 31 height 10
select select "5818"
select select "service"
